Goal: Find specific page/section: Find specific page/section

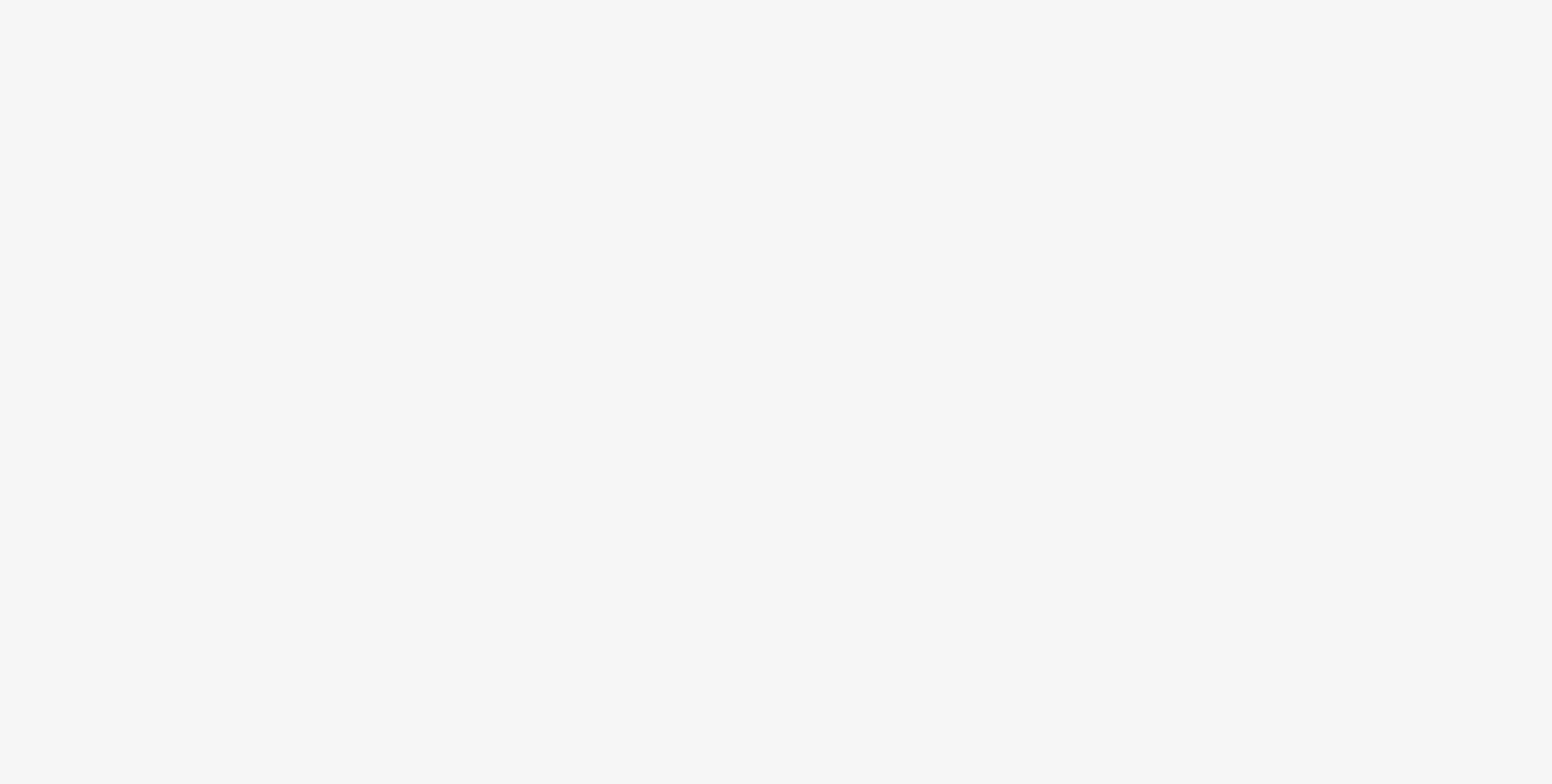
select select "2fc77e36-bb93-4aa3-9dff-dcb08e02eac6"
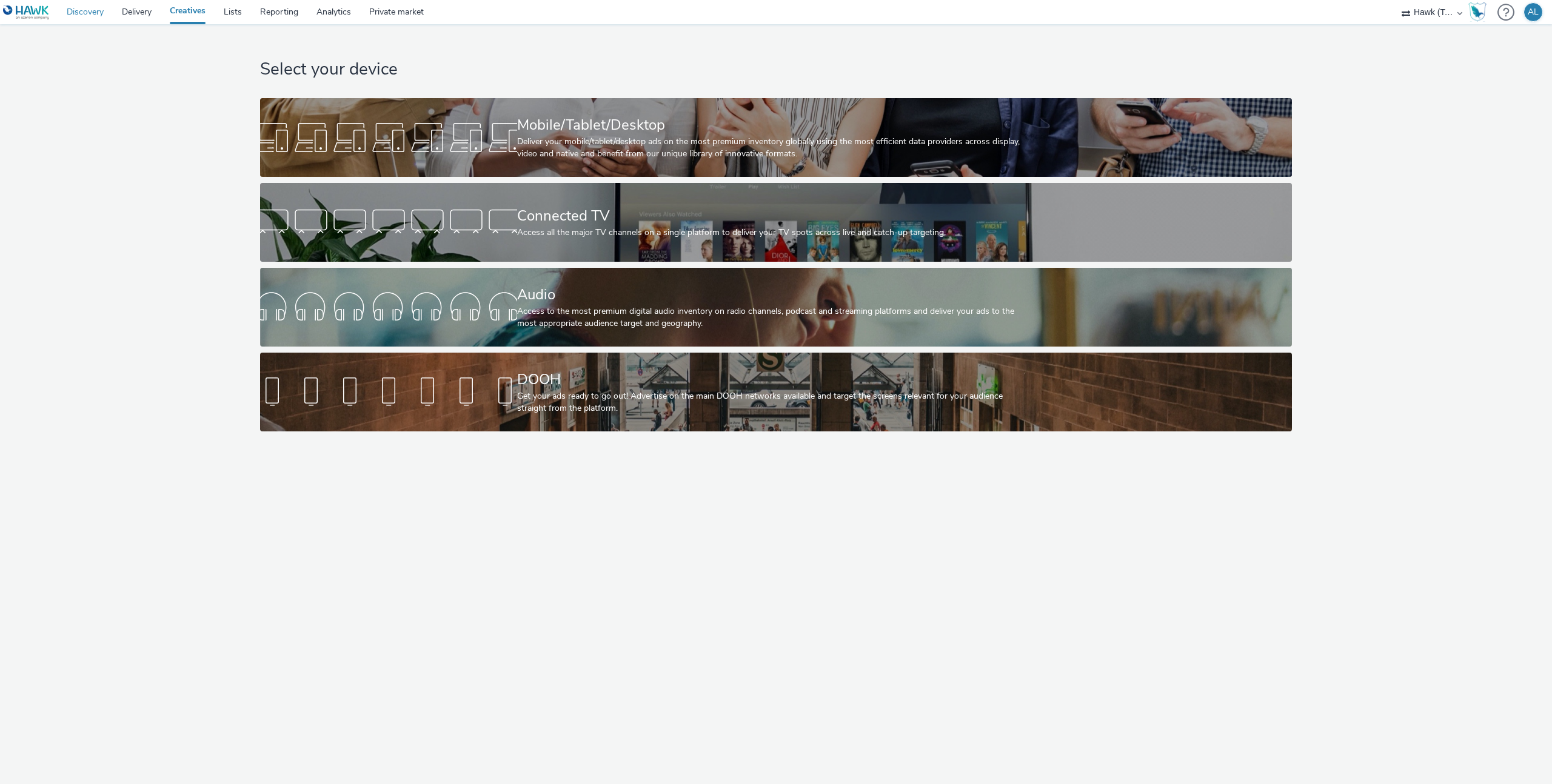
click at [81, 9] on link "Discovery" at bounding box center [85, 12] width 55 height 24
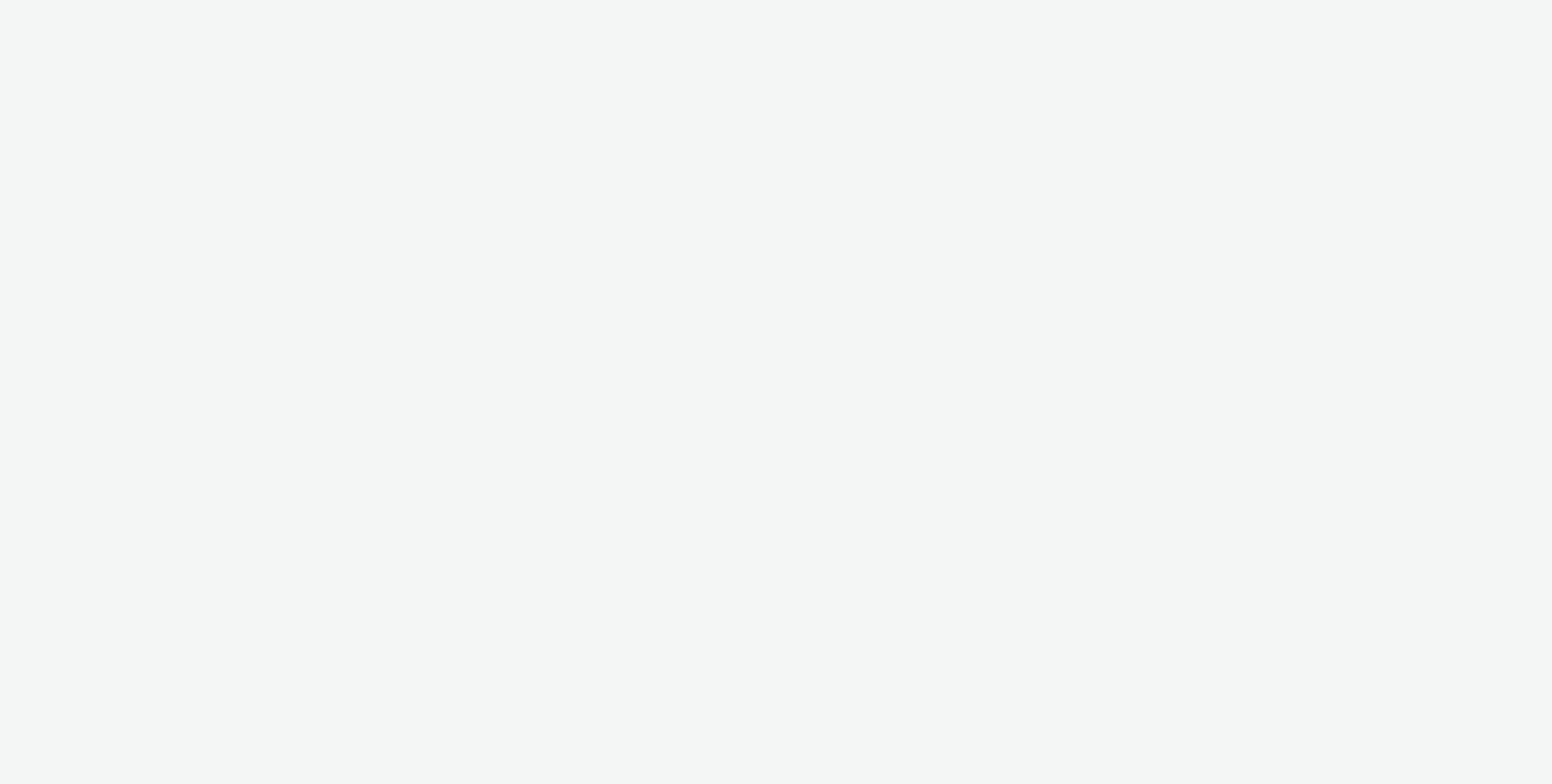
select select "cc51897e-9c53-4f52-a4b1-e17d801db32c"
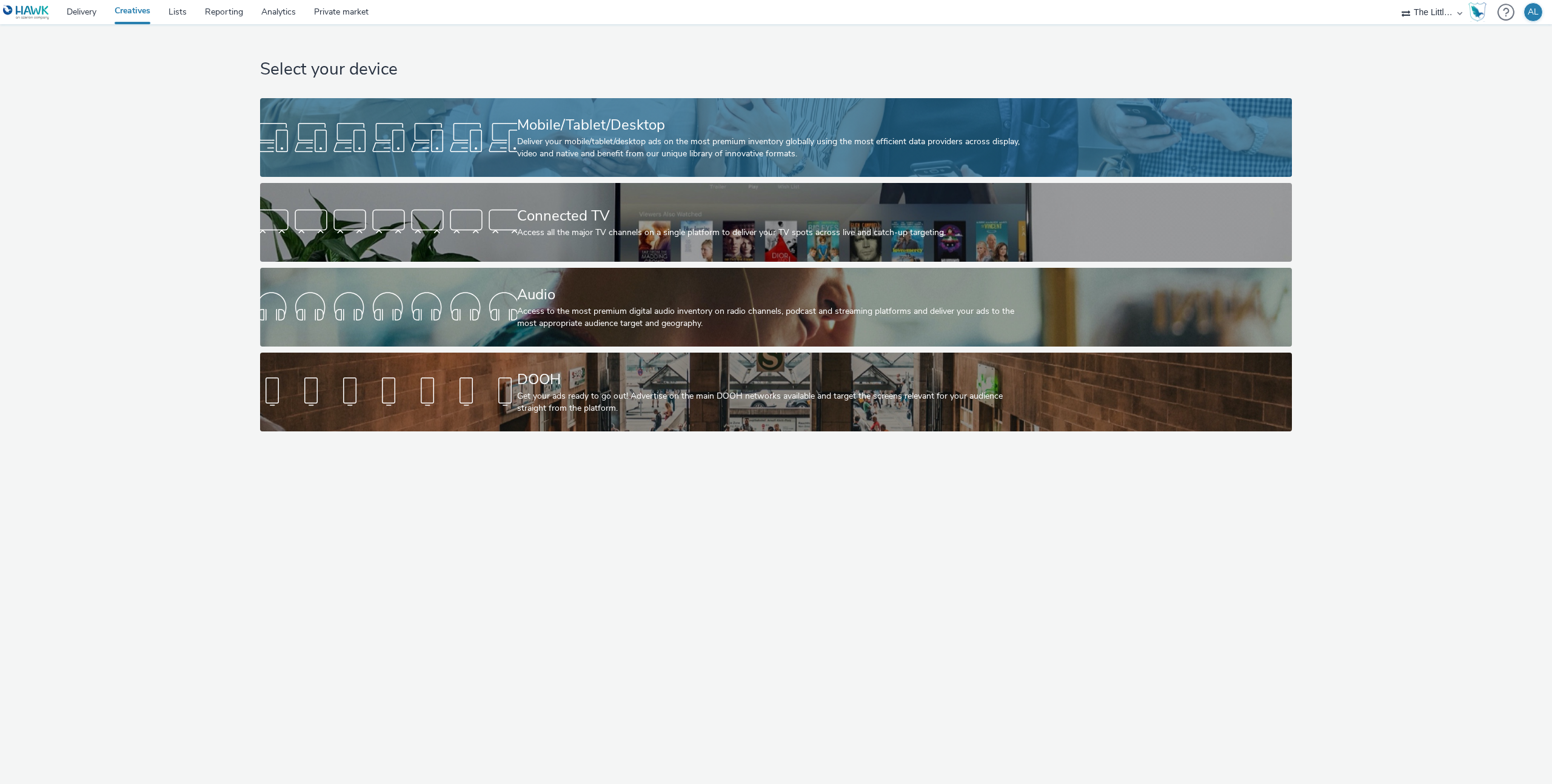
click at [572, 120] on div "Mobile/Tablet/Desktop" at bounding box center [773, 125] width 513 height 21
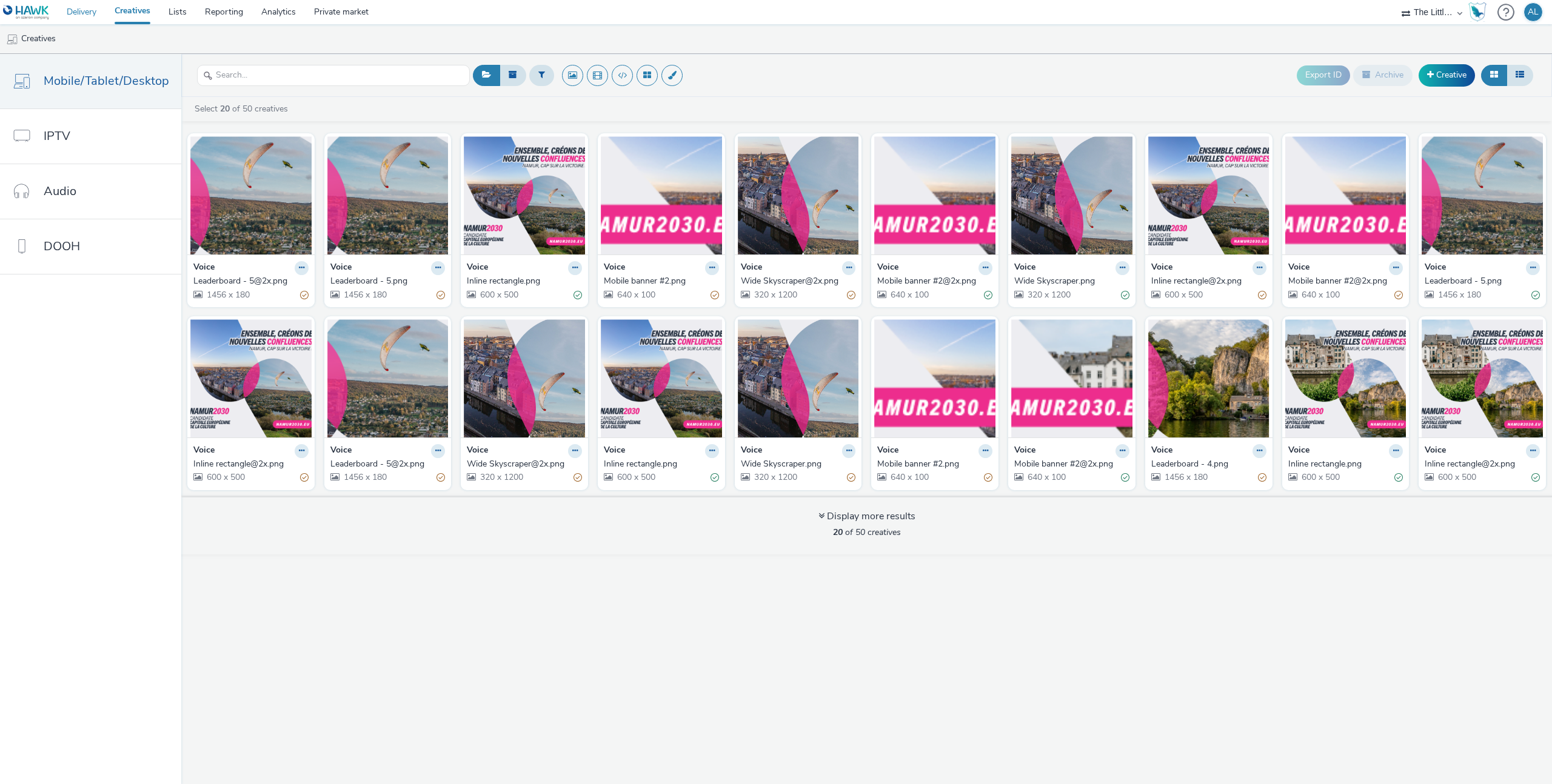
click at [74, 12] on link "Delivery" at bounding box center [81, 12] width 48 height 24
